Goal: Information Seeking & Learning: Find specific fact

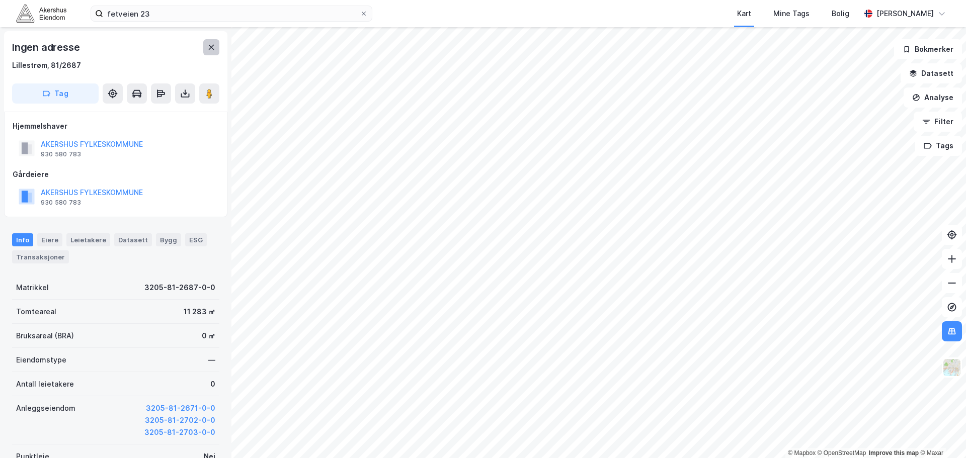
click at [209, 41] on button at bounding box center [211, 47] width 16 height 16
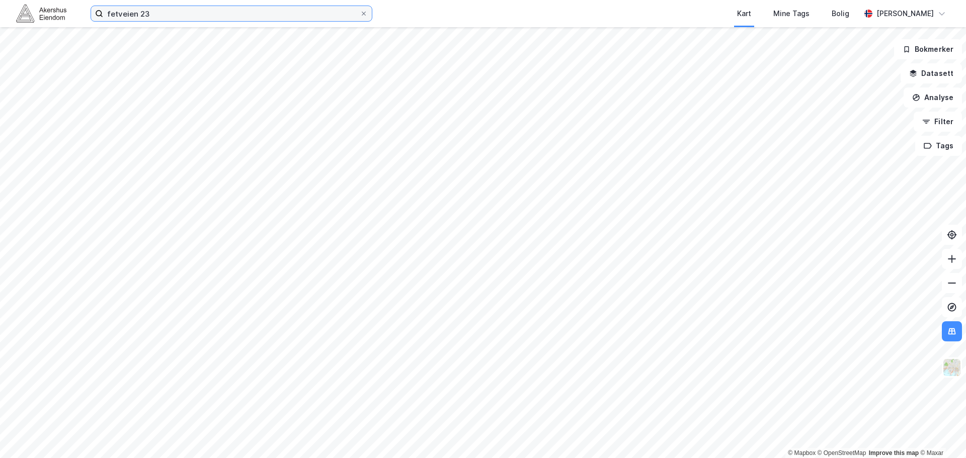
click at [191, 8] on input "fetveien 23" at bounding box center [231, 13] width 257 height 15
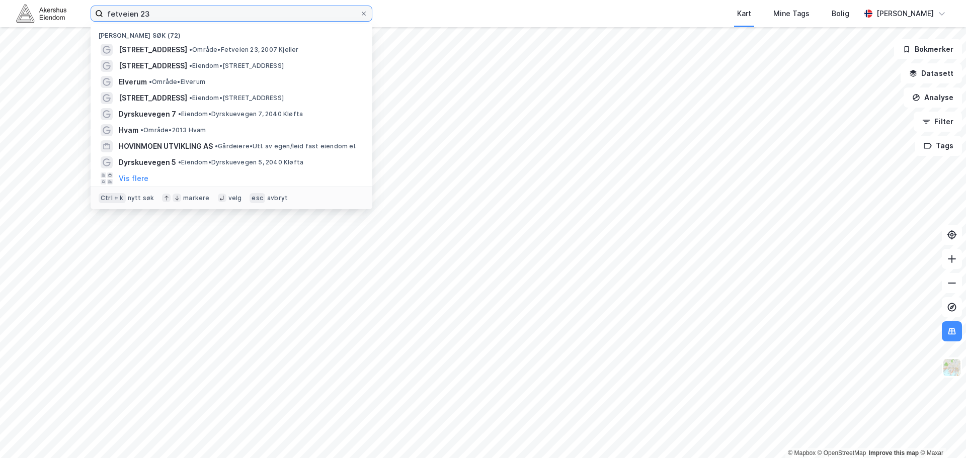
click at [191, 8] on input "fetveien 23" at bounding box center [231, 13] width 257 height 15
type input "g"
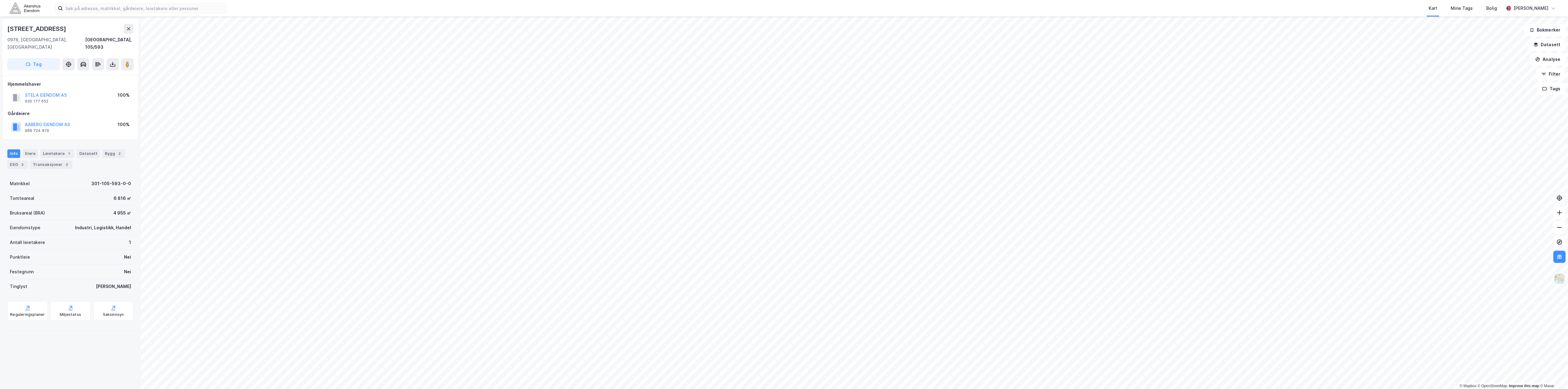
click at [587, 197] on icon at bounding box center [1559, 198] width 6 height 6
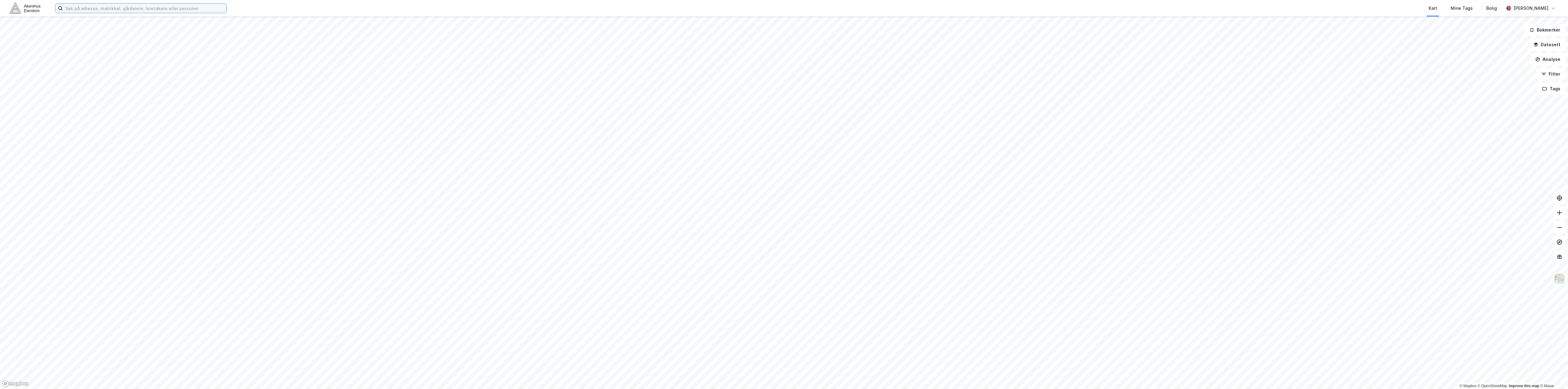
click at [164, 12] on input at bounding box center [144, 8] width 164 height 9
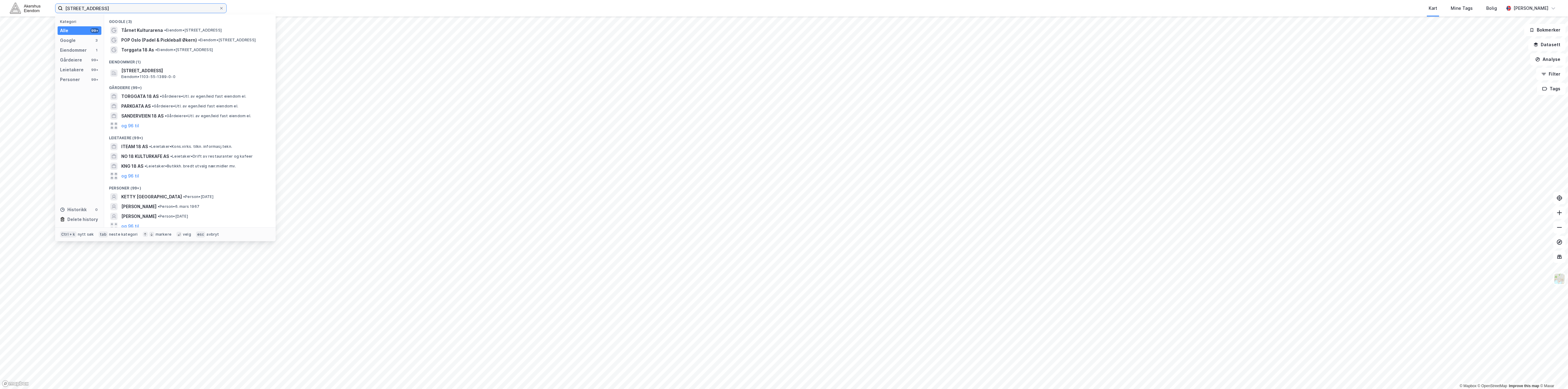
click at [103, 6] on input "tårngata 18 oslo" at bounding box center [141, 8] width 156 height 9
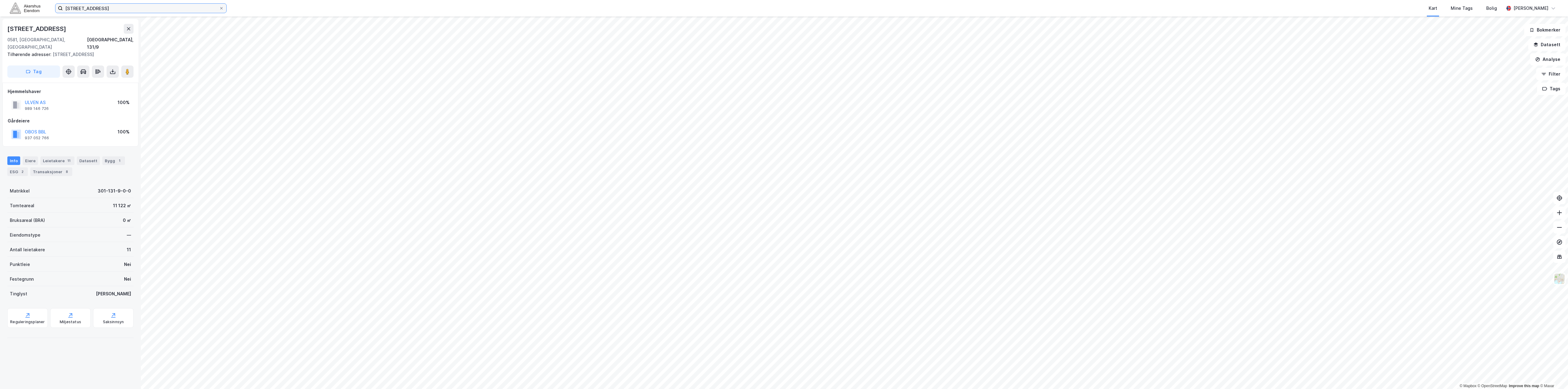
click at [76, 7] on input "tårngata 18 oslo" at bounding box center [141, 8] width 156 height 9
type input "årvollskogen 65"
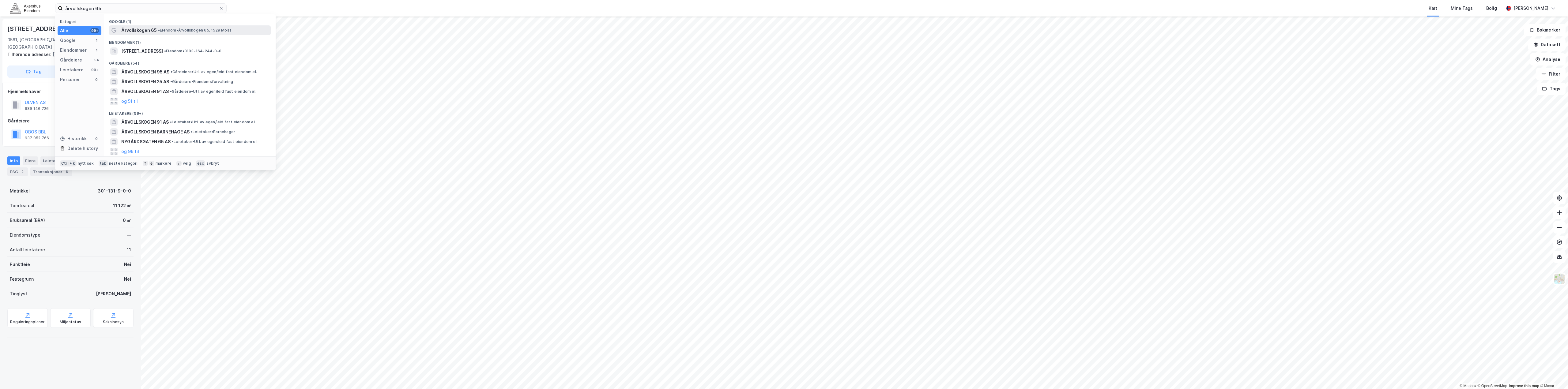
click at [163, 29] on span "• Eiendom • Årvollskogen 65, 1529 Moss" at bounding box center [195, 30] width 74 height 5
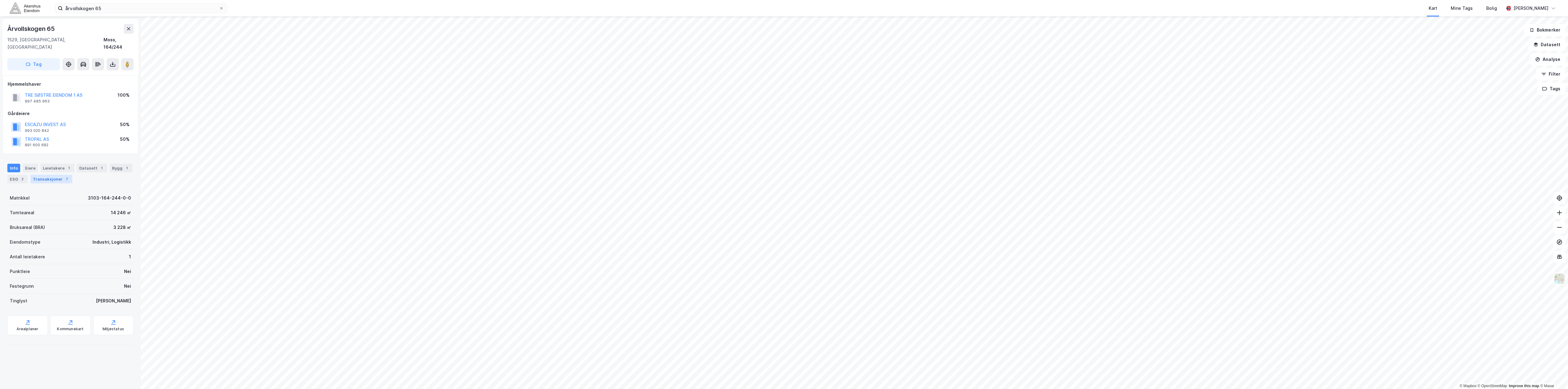
click at [49, 175] on div "Transaksjoner 7" at bounding box center [51, 179] width 42 height 9
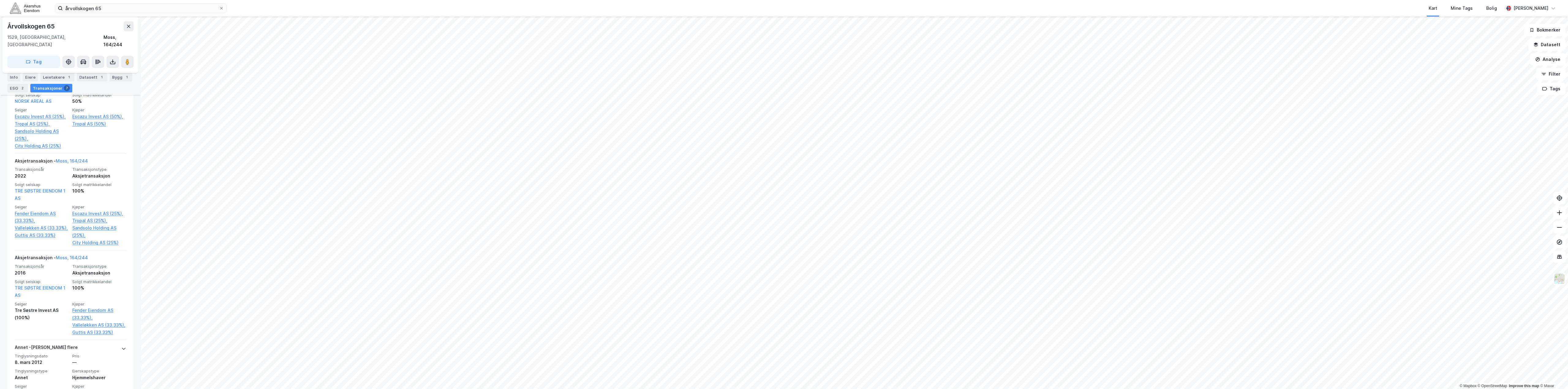
scroll to position [276, 0]
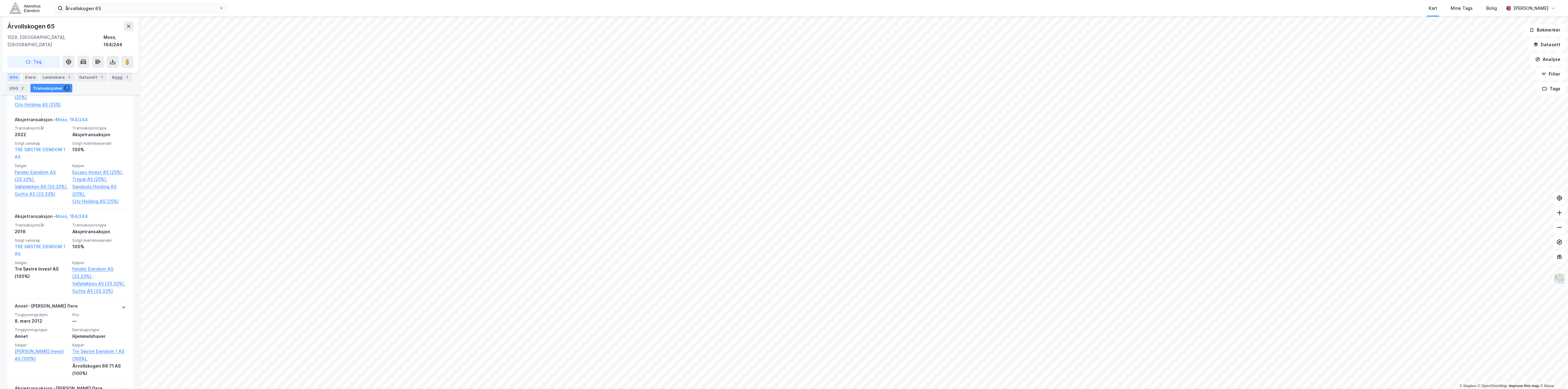
click at [18, 75] on div "Info" at bounding box center [13, 77] width 13 height 9
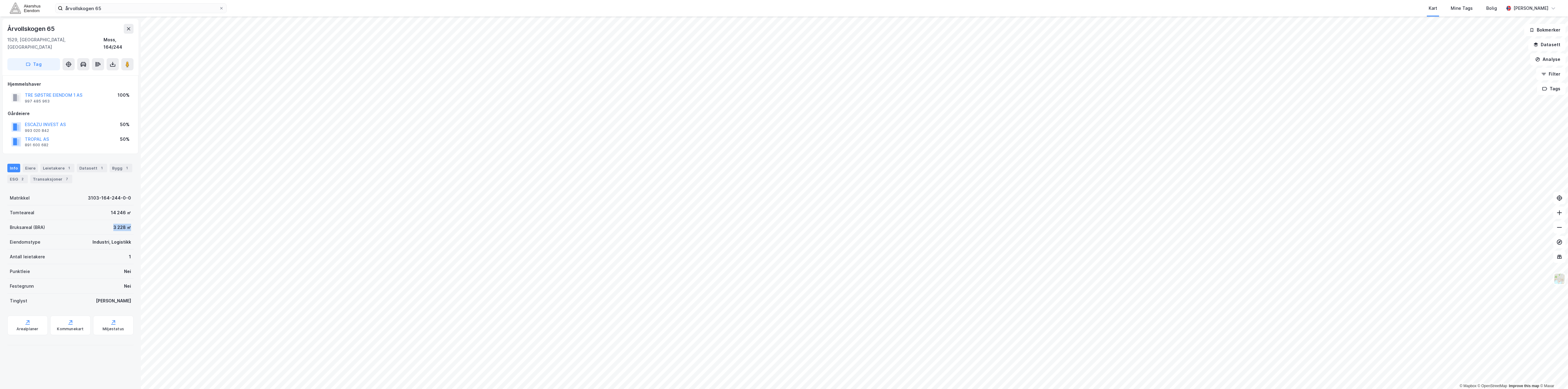
drag, startPoint x: 128, startPoint y: 222, endPoint x: 74, endPoint y: 217, distance: 54.2
click at [74, 220] on div "Bruksareal (BRA) 3 228 ㎡" at bounding box center [70, 228] width 126 height 15
click at [57, 220] on div "Bruksareal (BRA) 3 228 ㎡" at bounding box center [70, 228] width 126 height 15
click at [113, 225] on div "Bruksareal (BRA) 3 228 ㎡" at bounding box center [70, 228] width 126 height 15
click at [119, 224] on div "3 228 ㎡" at bounding box center [122, 228] width 18 height 7
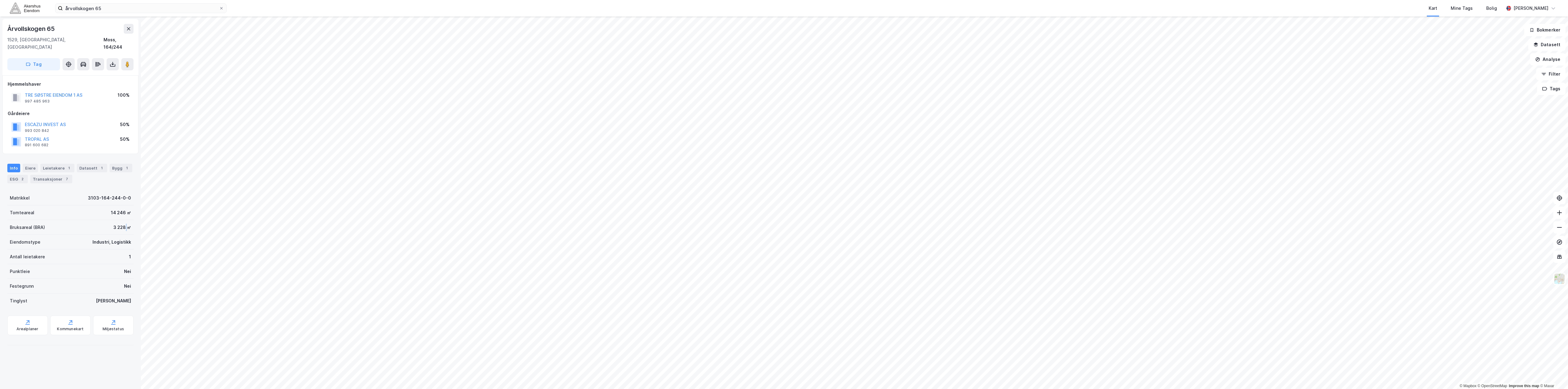
click at [119, 224] on div "3 228 ㎡" at bounding box center [122, 228] width 18 height 7
click at [125, 224] on div "3 228 ㎡" at bounding box center [122, 228] width 18 height 7
click at [116, 209] on div "14 246 ㎡" at bounding box center [121, 213] width 20 height 7
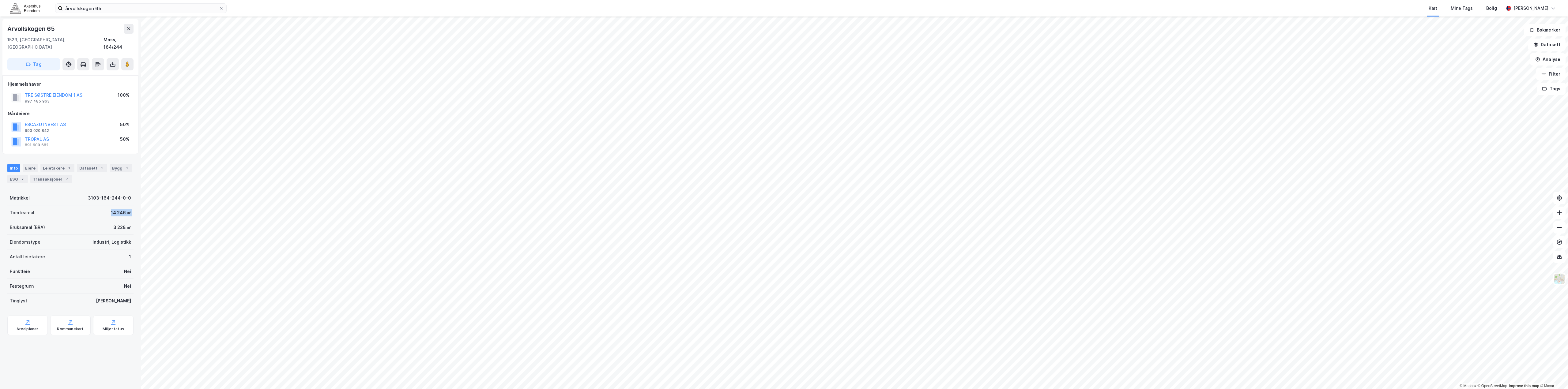
click at [116, 209] on div "14 246 ㎡" at bounding box center [121, 213] width 20 height 7
click at [118, 224] on div "3 228 ㎡" at bounding box center [122, 228] width 18 height 7
